Goal: Find specific page/section: Find specific page/section

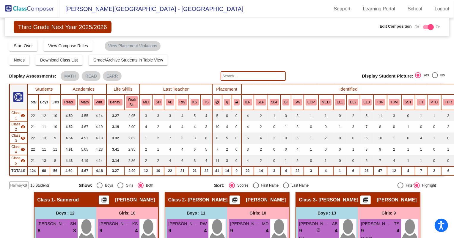
click at [33, 10] on img at bounding box center [29, 9] width 59 height 18
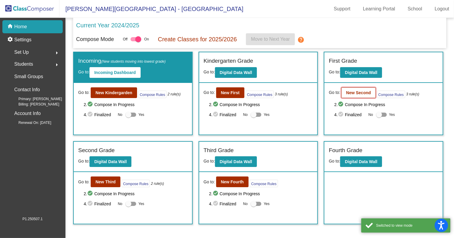
click at [357, 91] on b "New Second" at bounding box center [358, 92] width 25 height 5
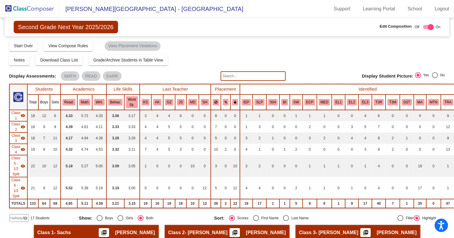
click at [25, 6] on img at bounding box center [29, 9] width 59 height 18
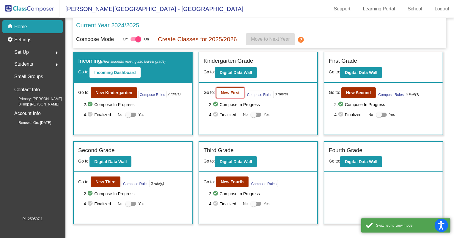
click at [236, 94] on b "New First" at bounding box center [230, 92] width 19 height 5
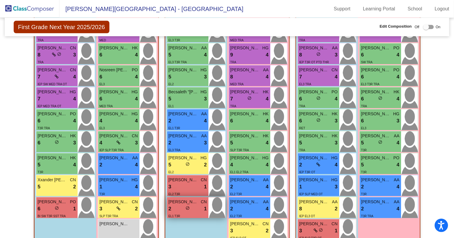
scroll to position [243, 0]
